Goal: Find specific page/section: Find specific page/section

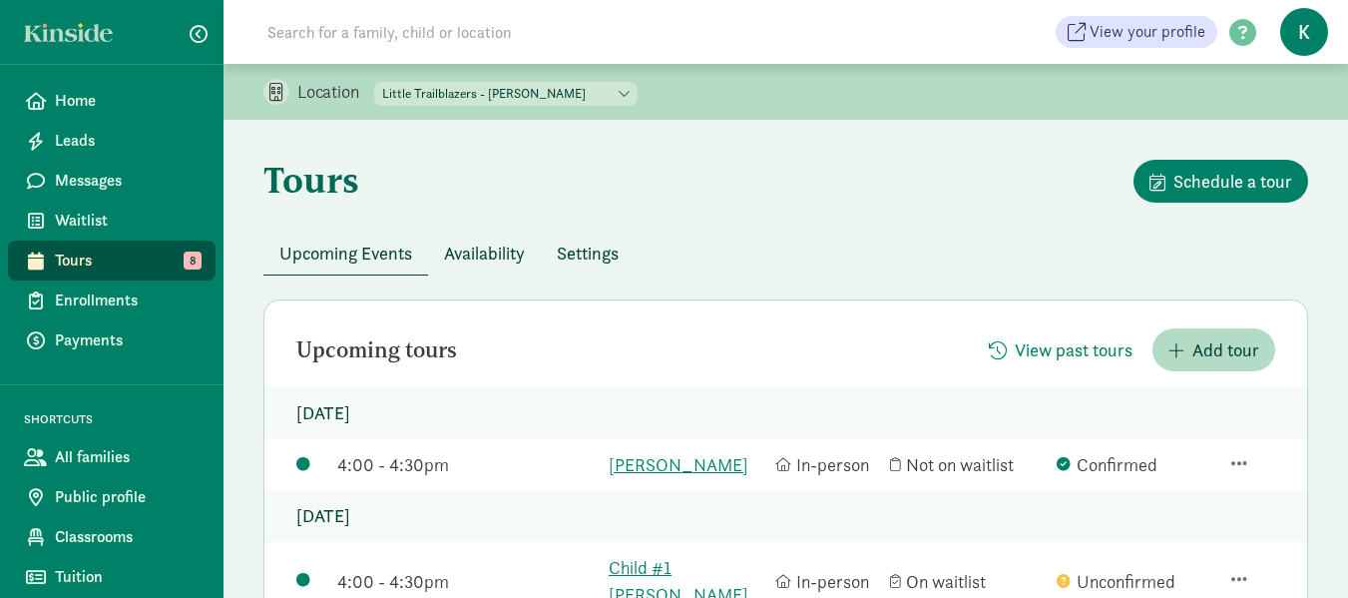
scroll to position [299, 0]
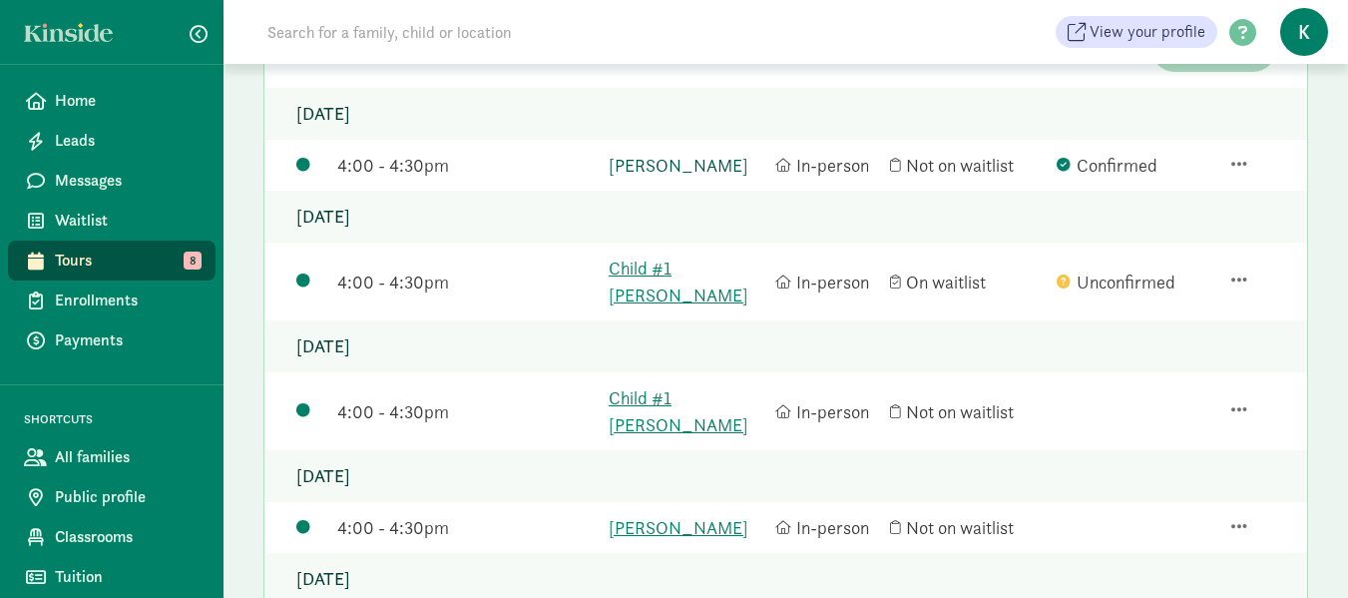
click at [698, 165] on link "Brooks Haderli" at bounding box center [687, 165] width 157 height 27
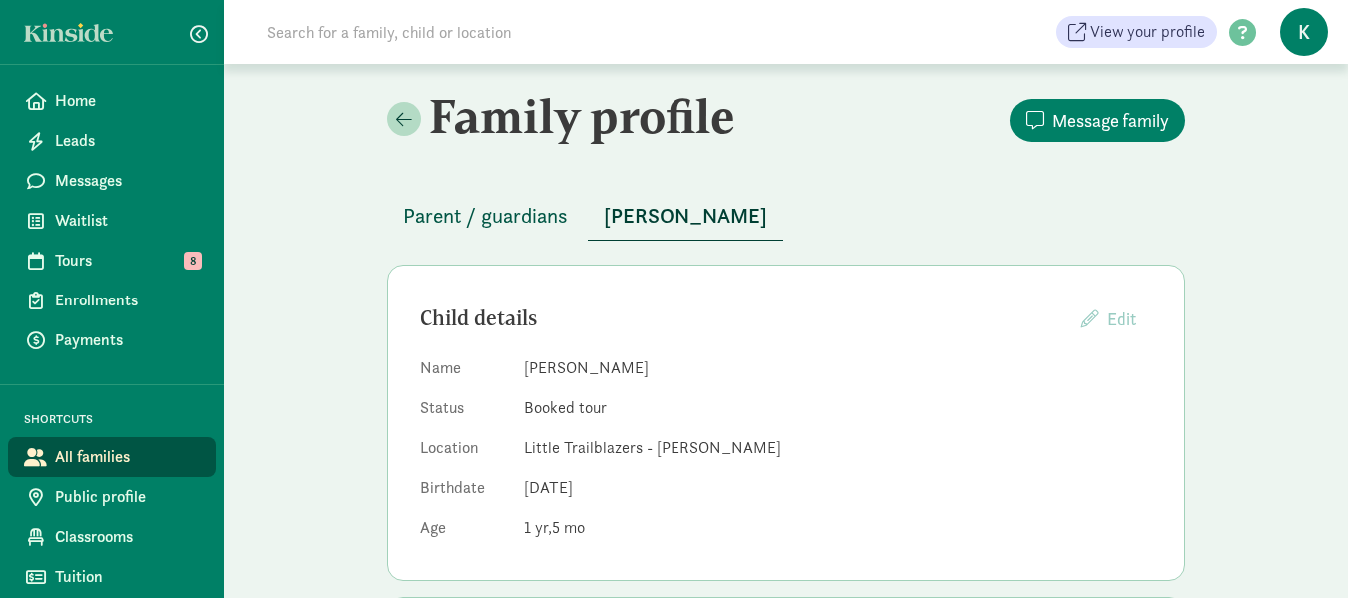
click at [510, 217] on span "Parent / guardians" at bounding box center [485, 216] width 165 height 32
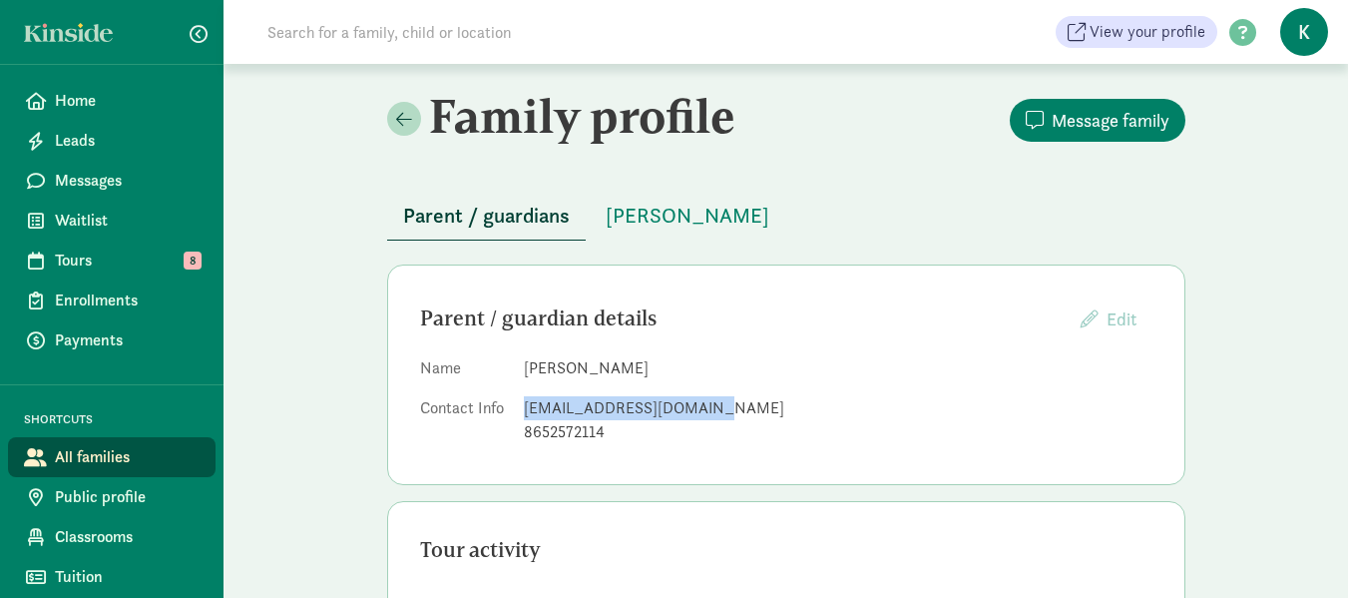
drag, startPoint x: 700, startPoint y: 413, endPoint x: 523, endPoint y: 404, distance: 177.8
click at [524, 404] on div "lizwalker6312@gmail.com" at bounding box center [838, 408] width 628 height 24
copy div "lizwalker6312@gmail.com"
click at [88, 260] on span "Tours" at bounding box center [127, 260] width 145 height 24
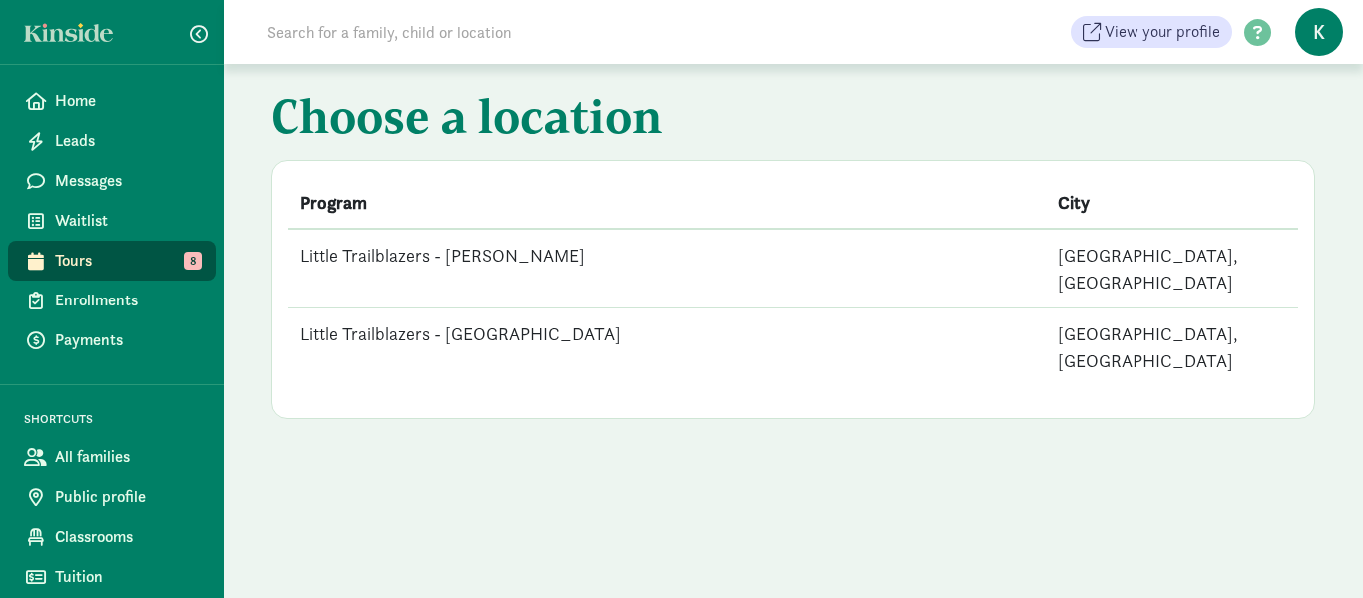
click at [473, 308] on td "Little Trailblazers - [GEOGRAPHIC_DATA]" at bounding box center [666, 347] width 757 height 79
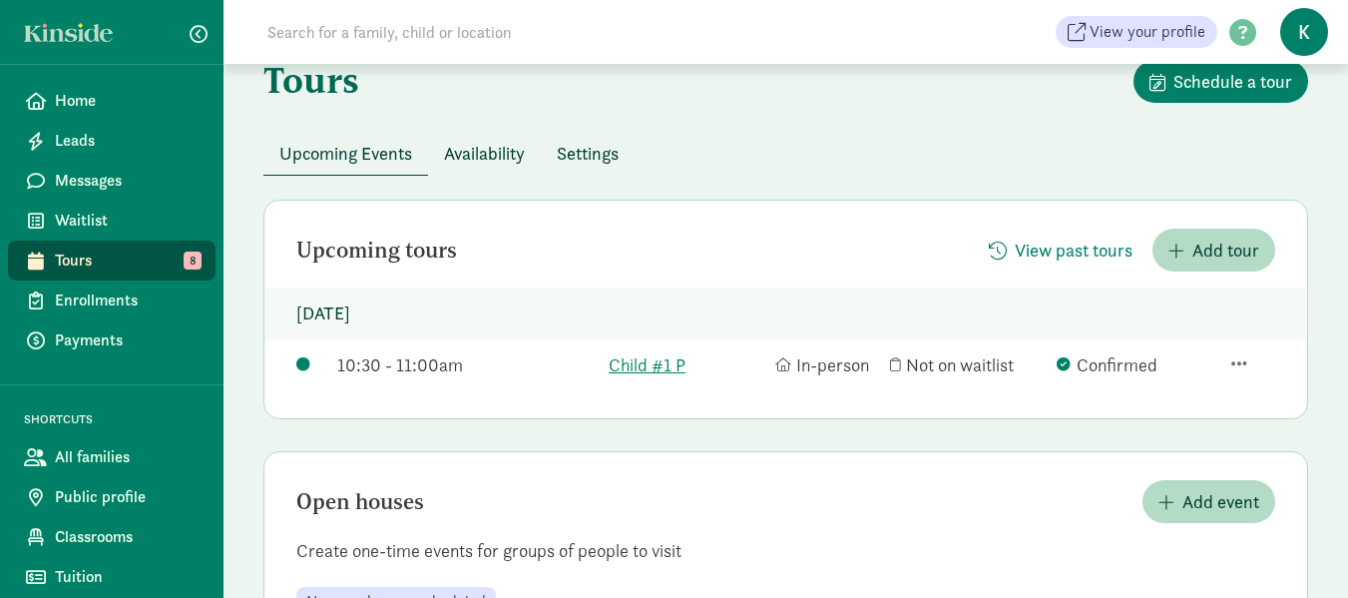
scroll to position [188, 0]
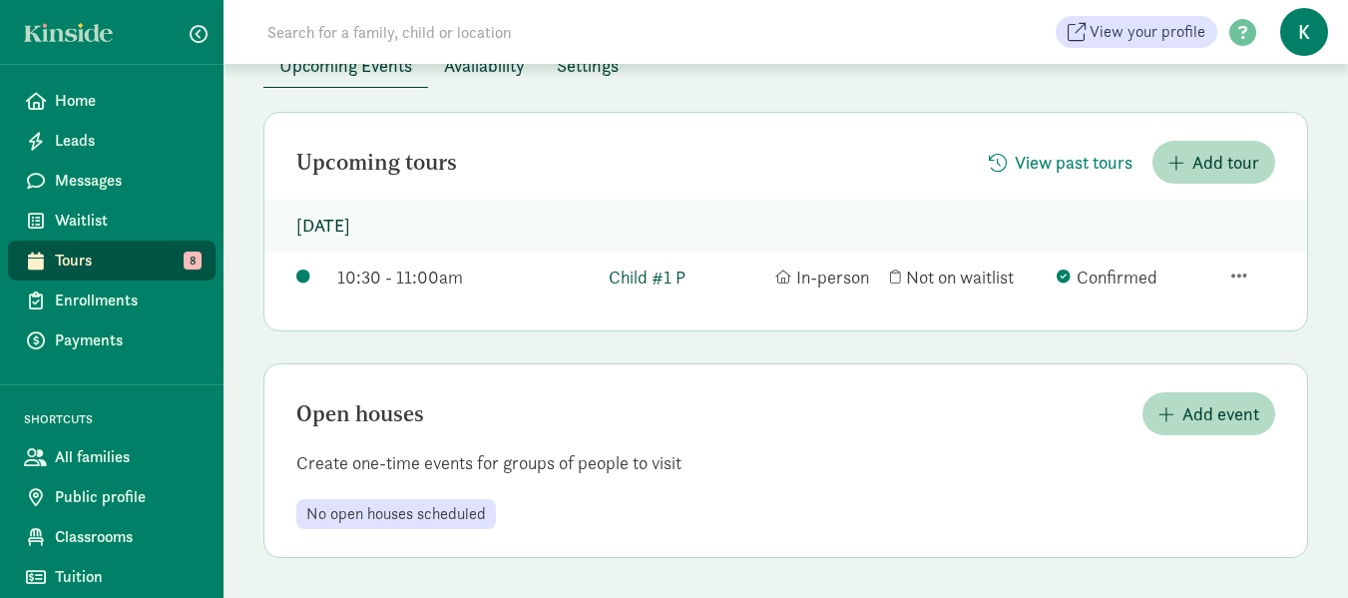
click at [661, 275] on link "Child #1 P" at bounding box center [687, 276] width 157 height 27
click at [90, 257] on span "Tours" at bounding box center [127, 260] width 145 height 24
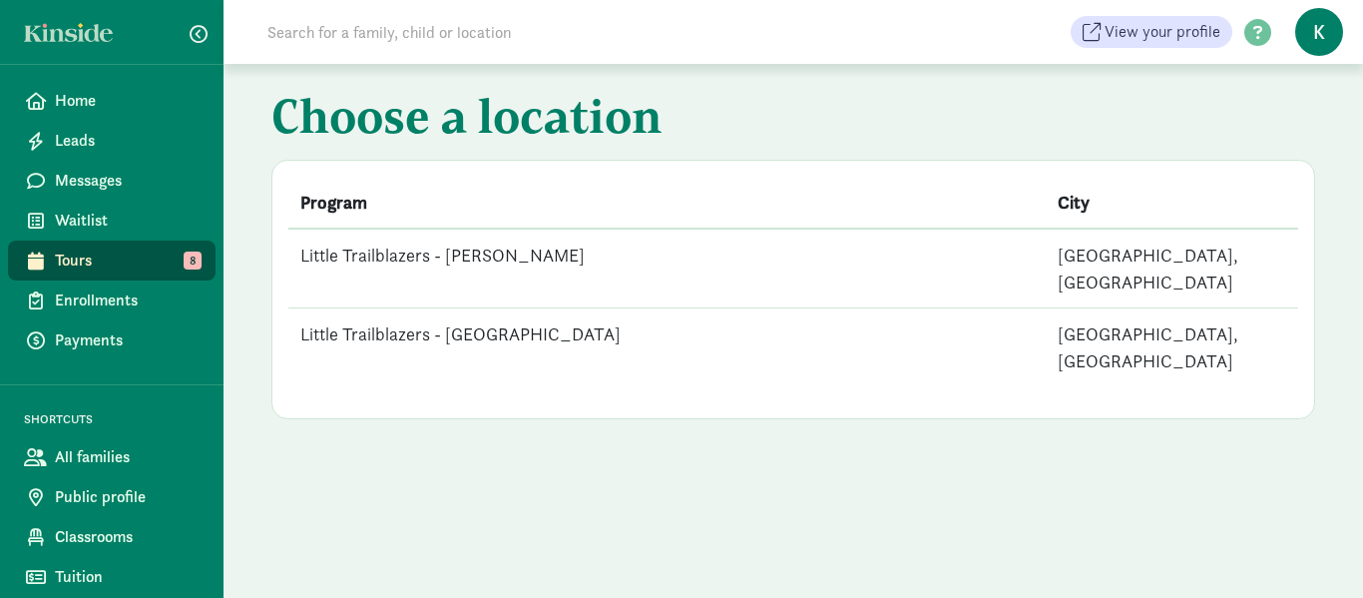
click at [495, 257] on td "Little Trailblazers - [PERSON_NAME]" at bounding box center [666, 268] width 757 height 80
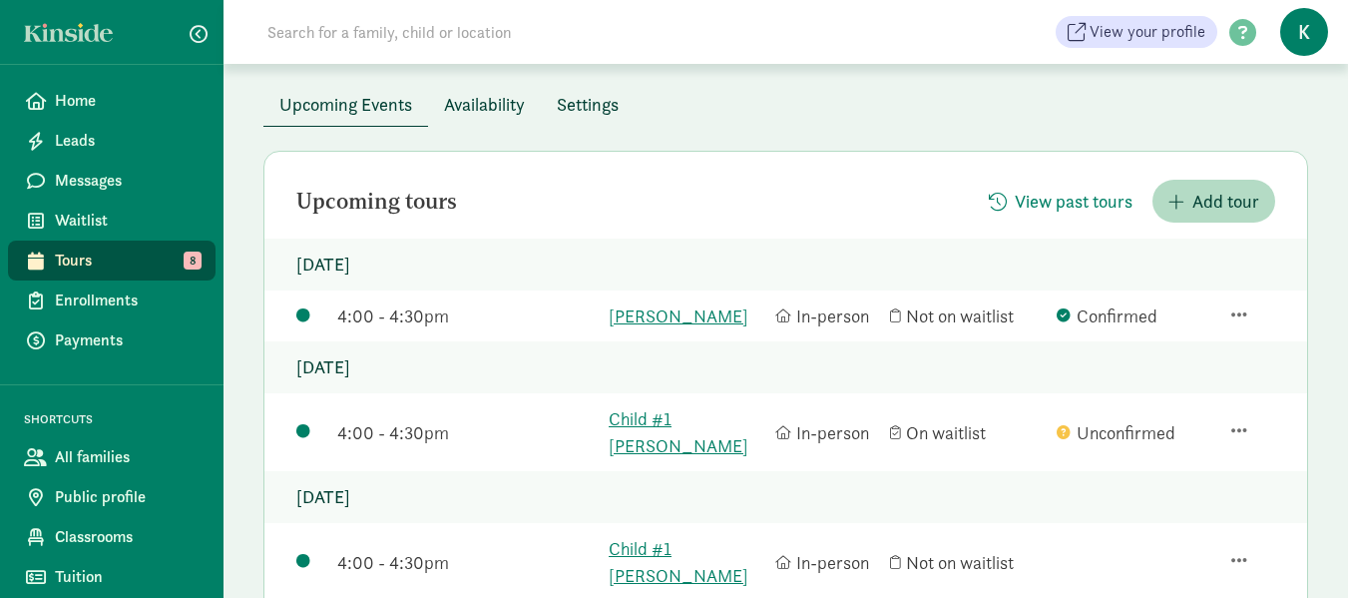
scroll to position [200, 0]
